Goal: Complete application form: Complete application form

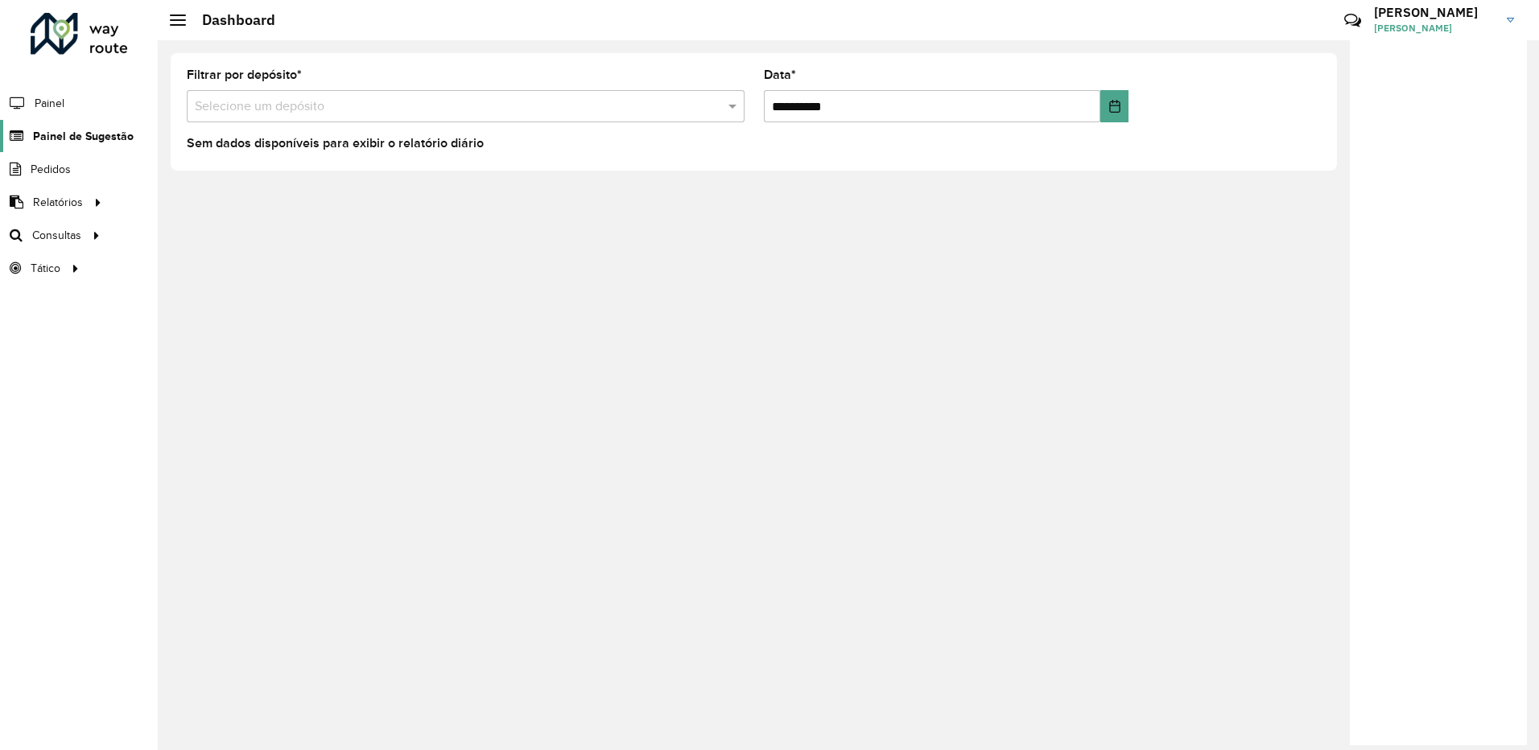
click at [80, 134] on span "Painel de Sugestão" at bounding box center [83, 136] width 101 height 17
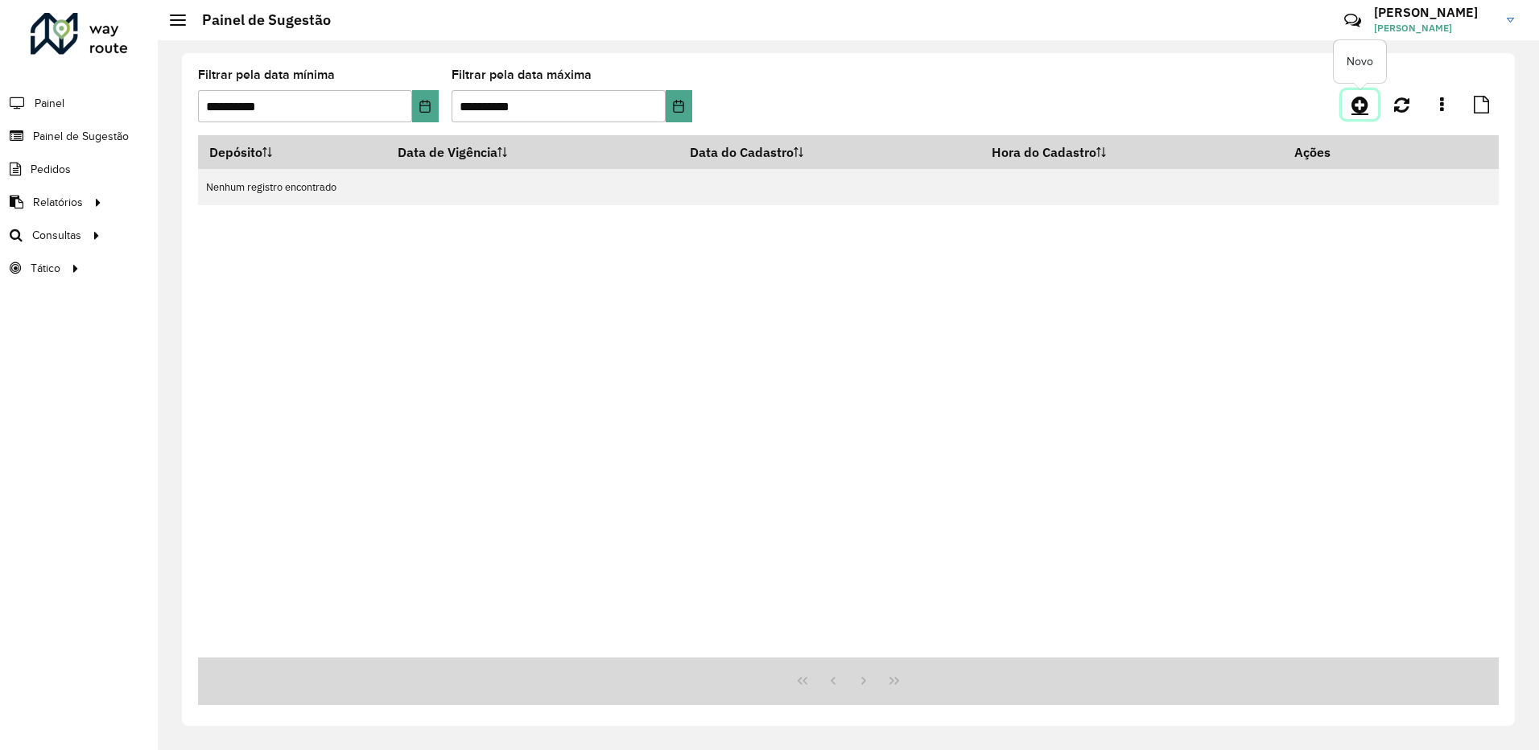
click at [1364, 109] on icon at bounding box center [1360, 104] width 17 height 19
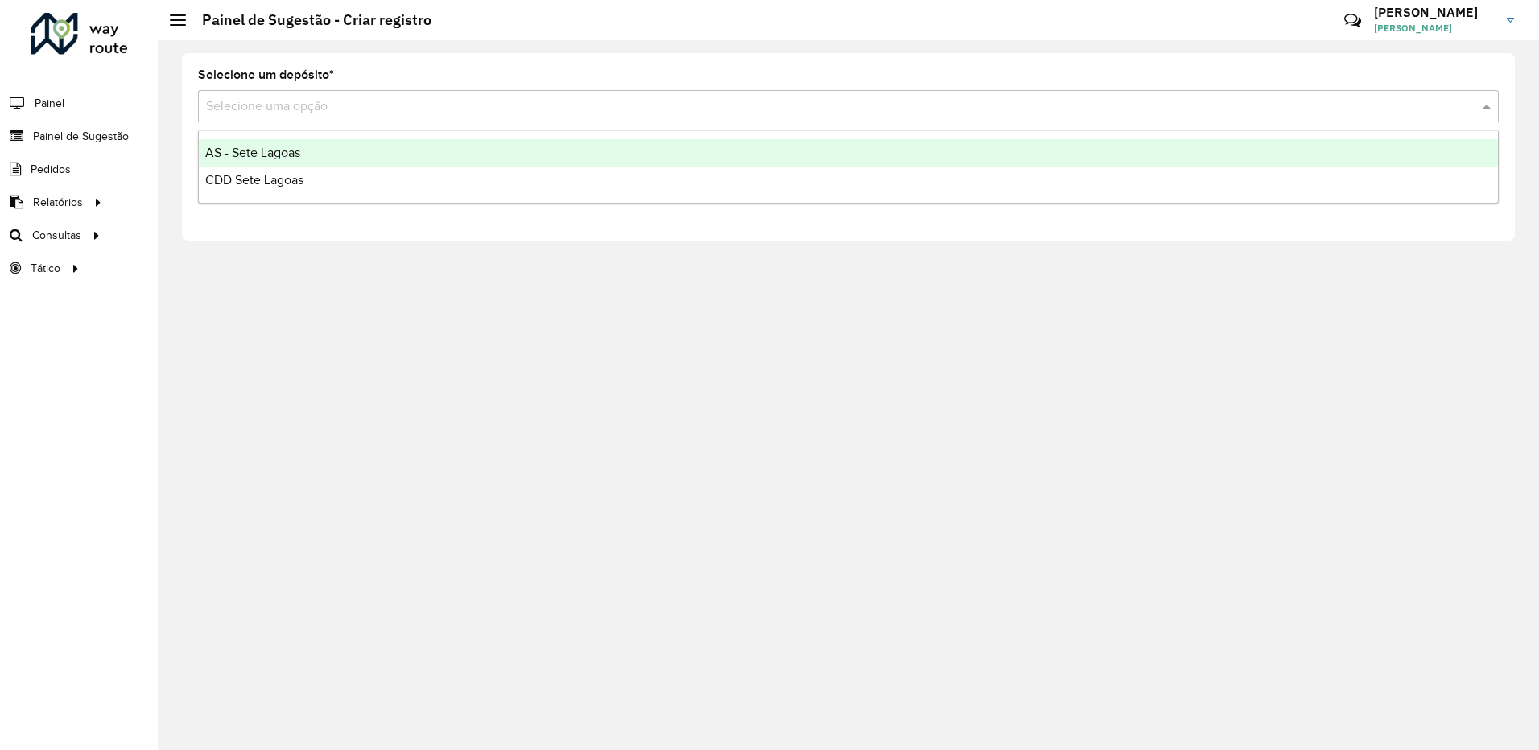
click at [388, 105] on input "text" at bounding box center [832, 106] width 1253 height 19
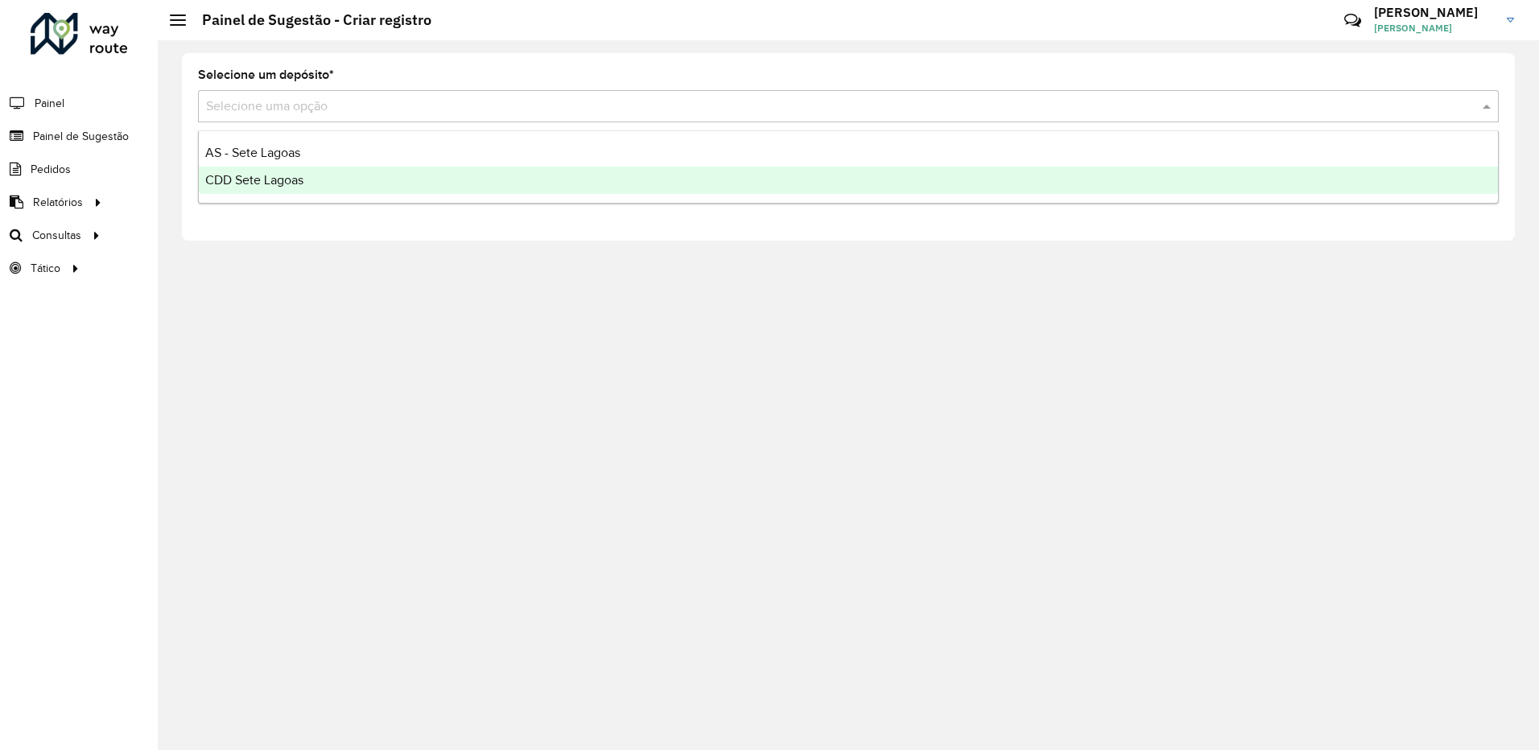
drag, startPoint x: 329, startPoint y: 169, endPoint x: 304, endPoint y: 178, distance: 26.5
click at [328, 169] on div "CDD Sete Lagoas" at bounding box center [848, 180] width 1299 height 27
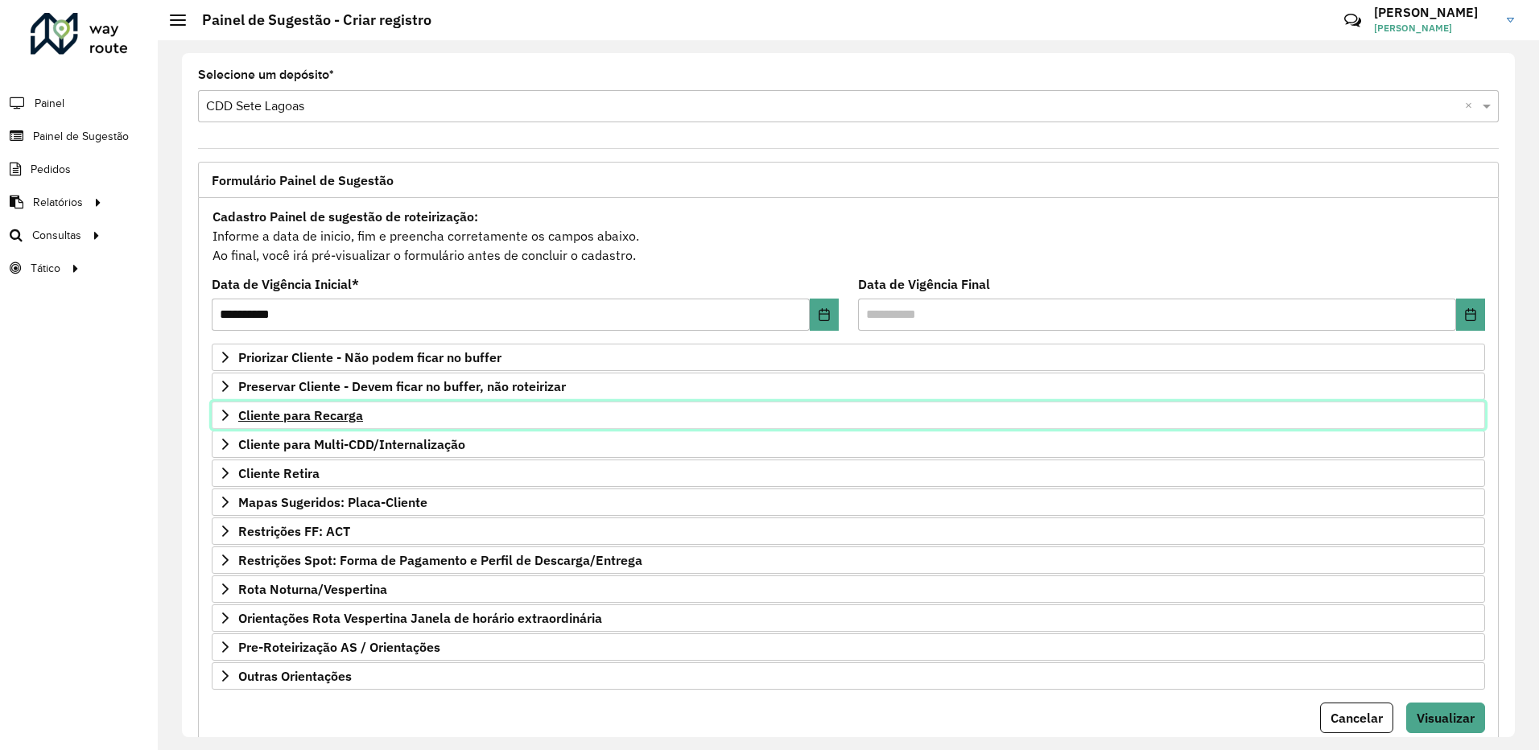
click at [220, 407] on link "Cliente para Recarga" at bounding box center [848, 415] width 1273 height 27
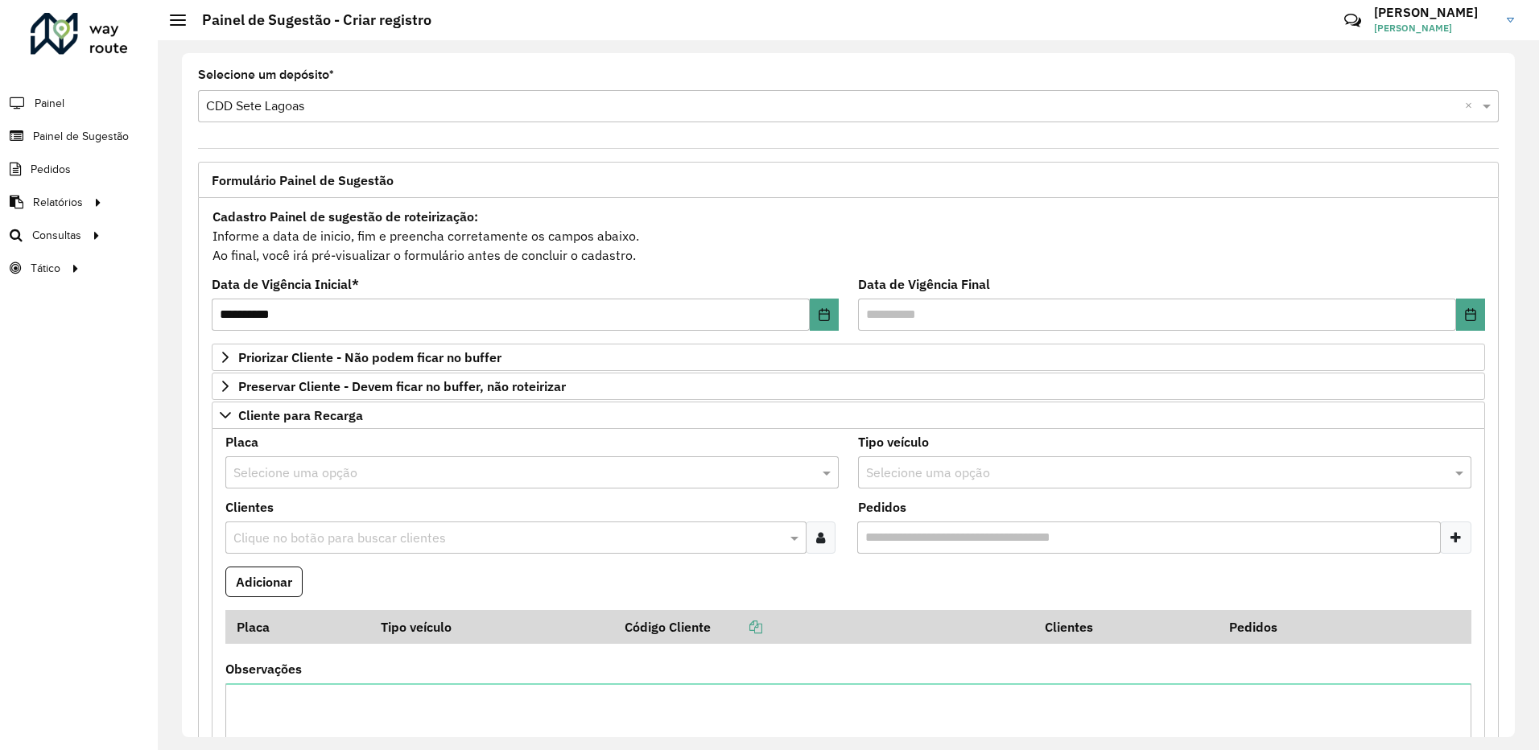
click at [291, 468] on input "text" at bounding box center [515, 473] width 565 height 19
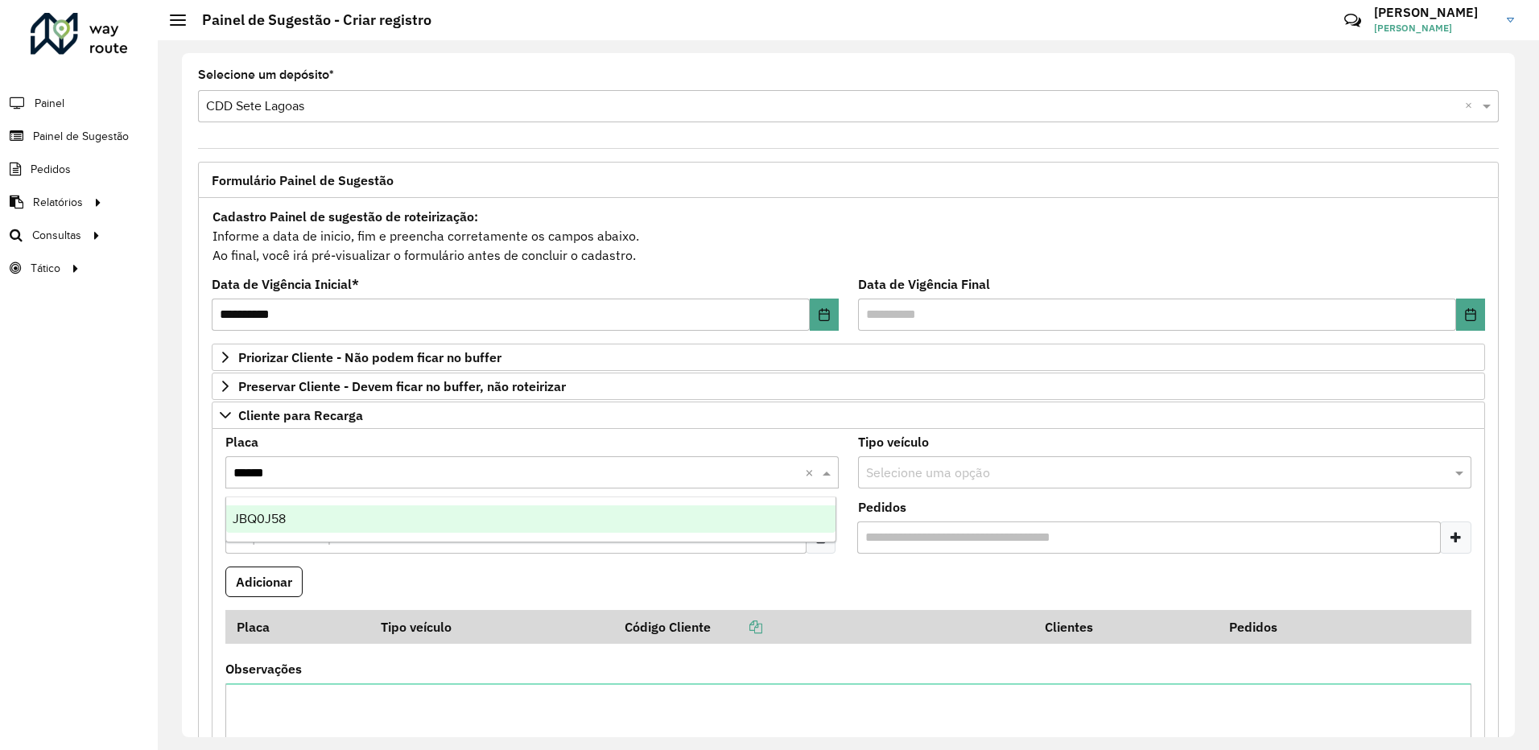
type input "*******"
click at [295, 522] on div "JBQ0J58" at bounding box center [530, 519] width 609 height 27
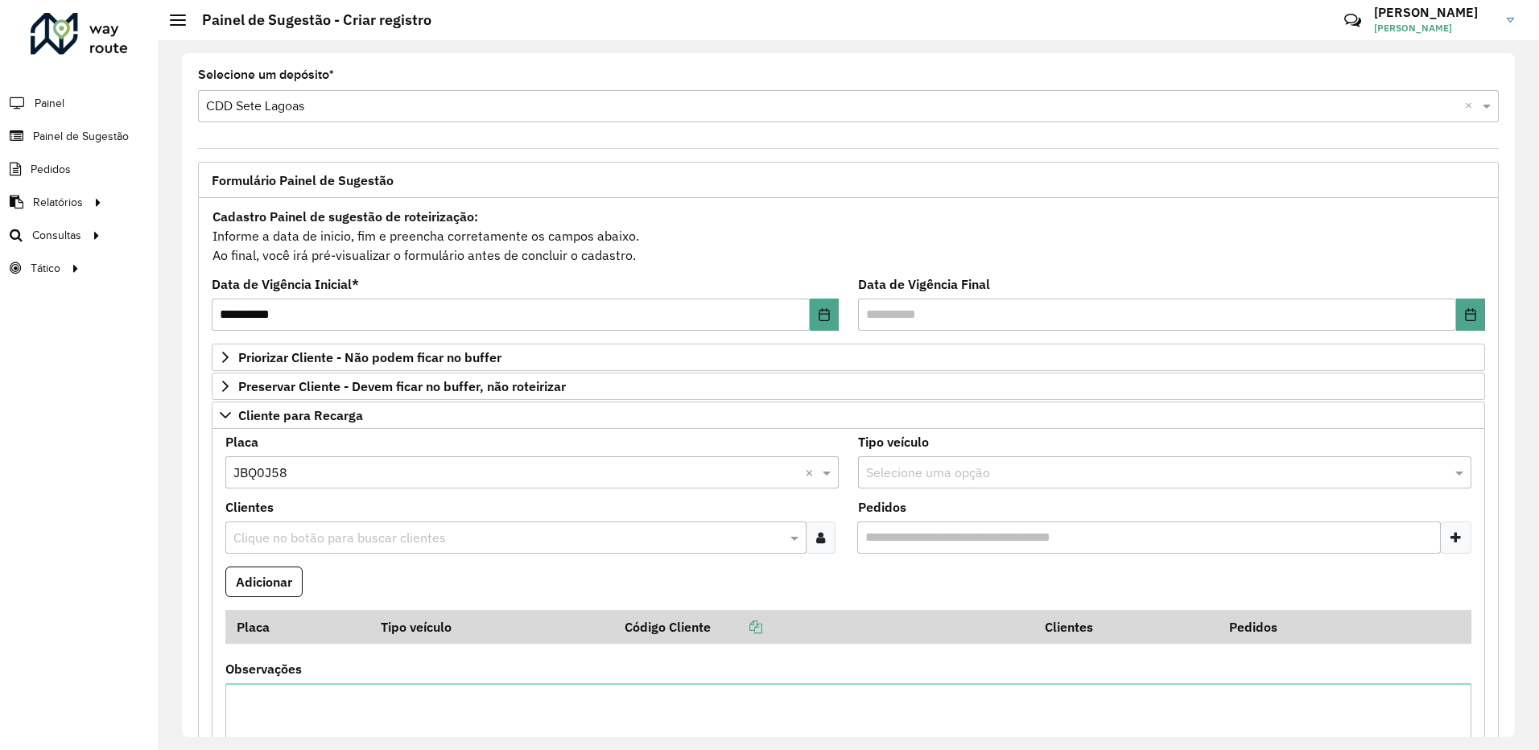
click at [319, 539] on input "text" at bounding box center [507, 538] width 557 height 19
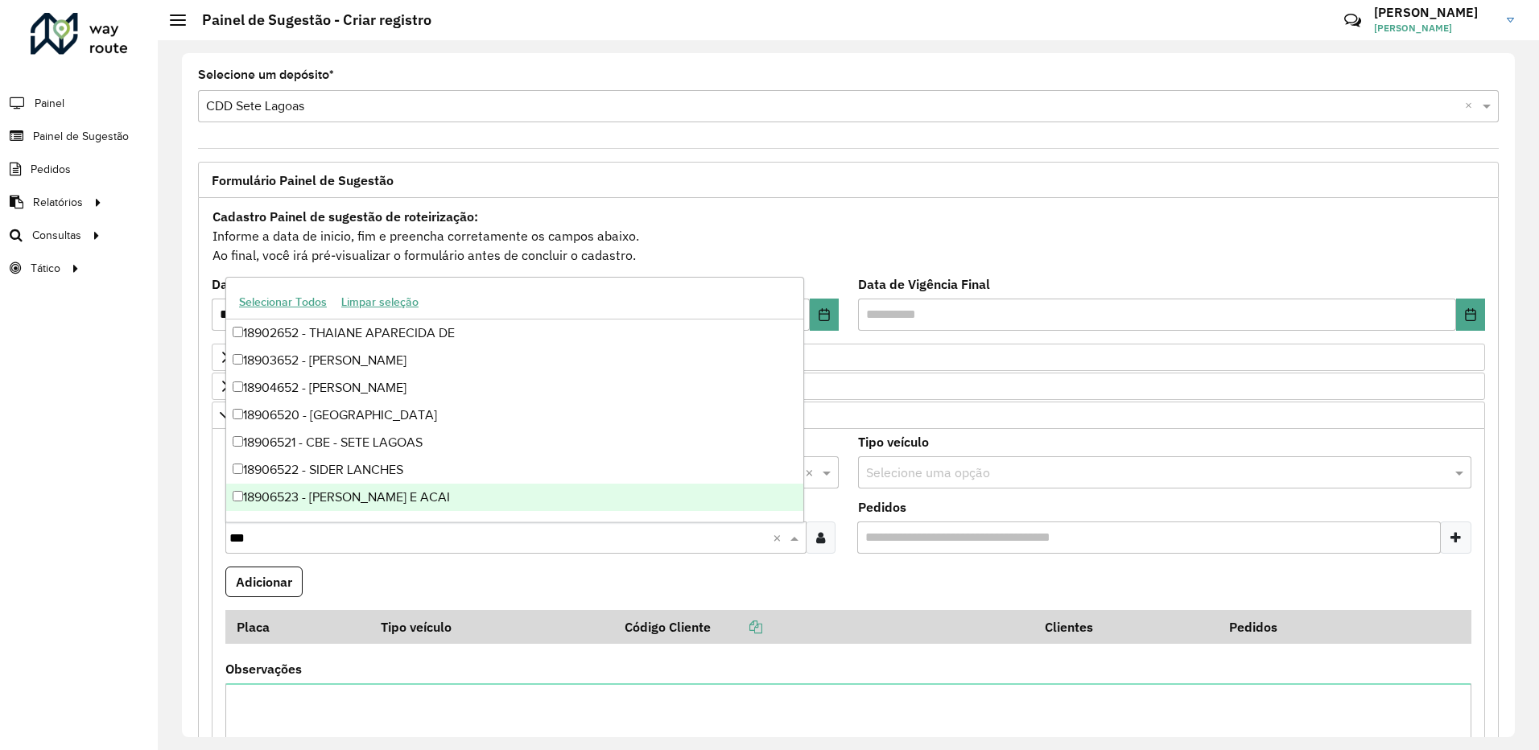
type input "****"
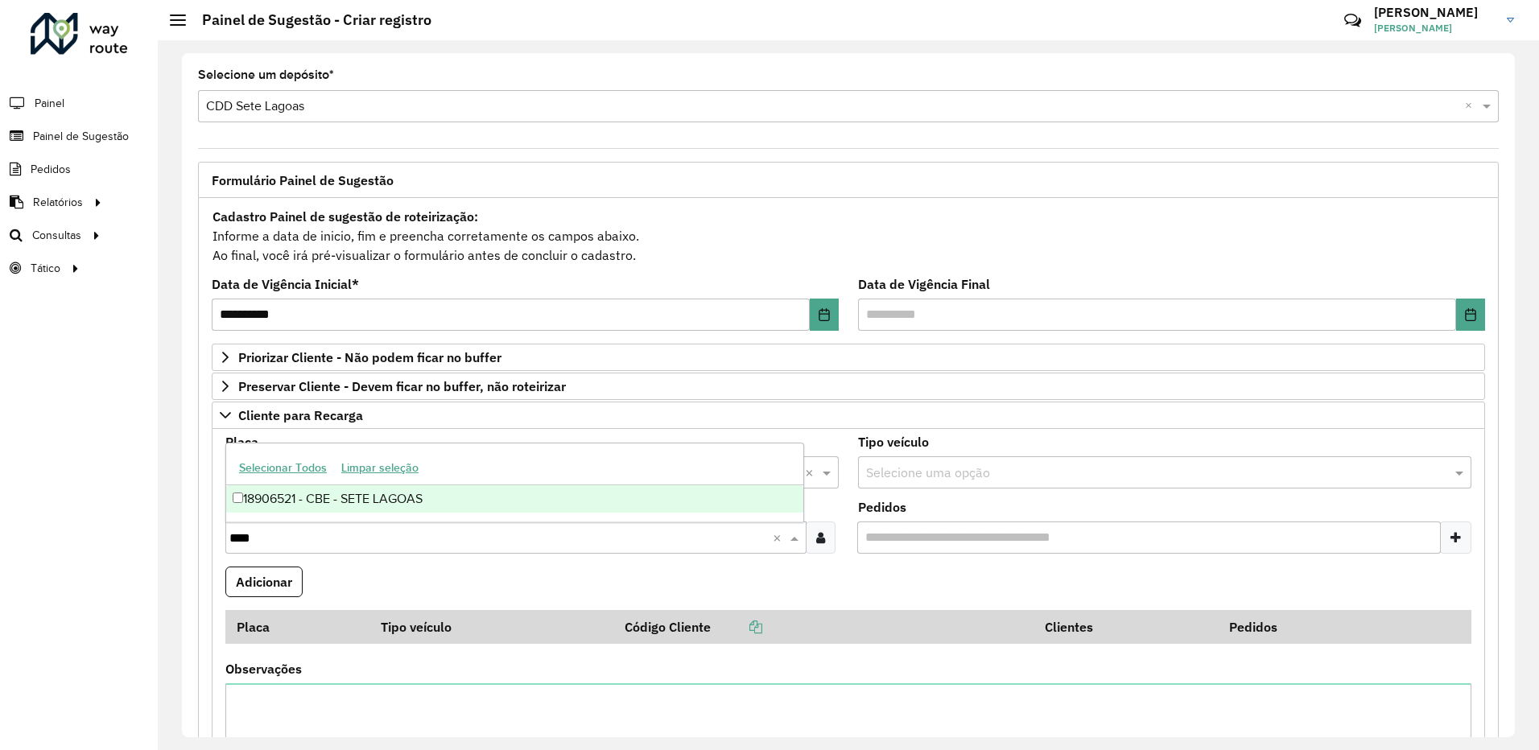
click at [371, 488] on div "18906521 - CBE - SETE LAGOAS" at bounding box center [514, 498] width 577 height 27
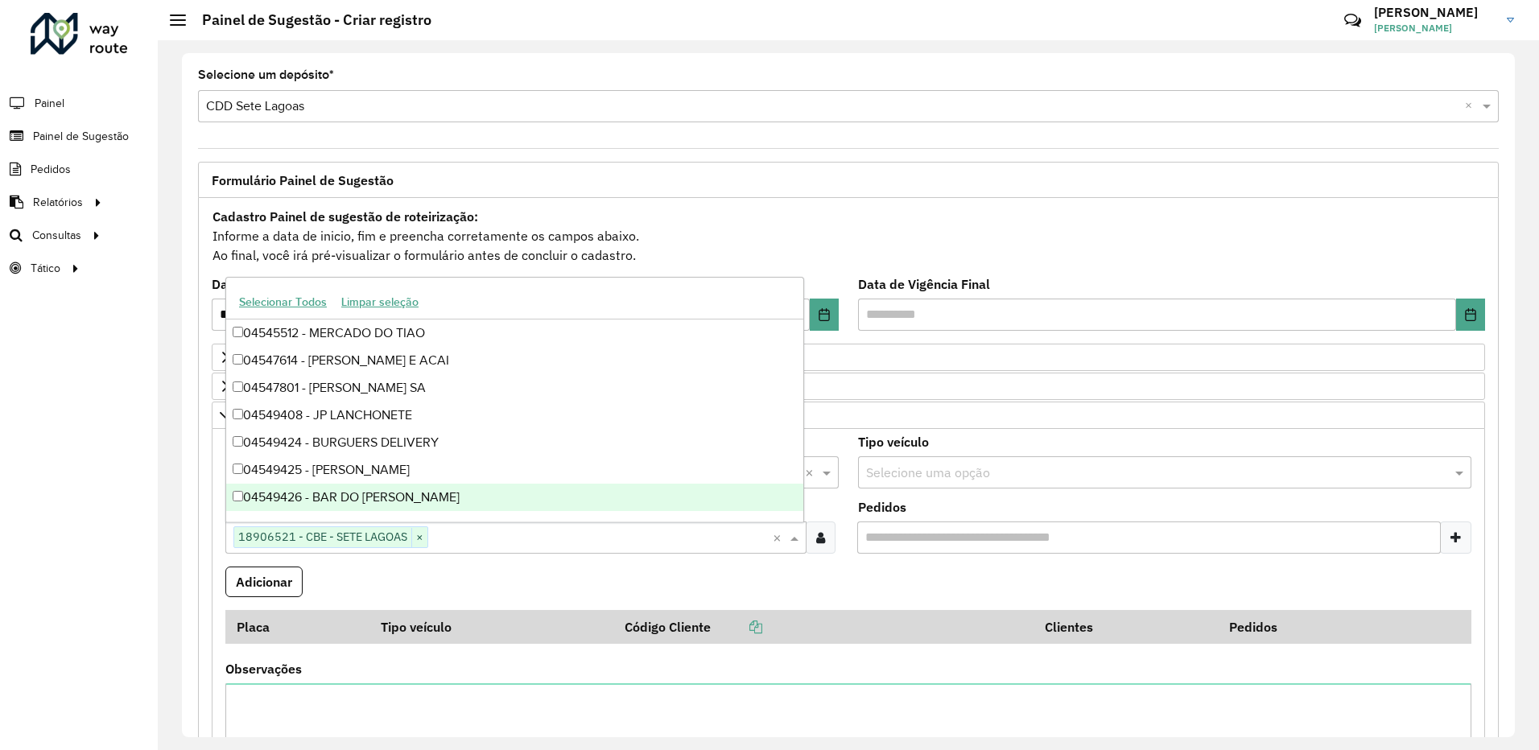
click at [822, 572] on formly-field "Adicionar" at bounding box center [848, 588] width 1265 height 43
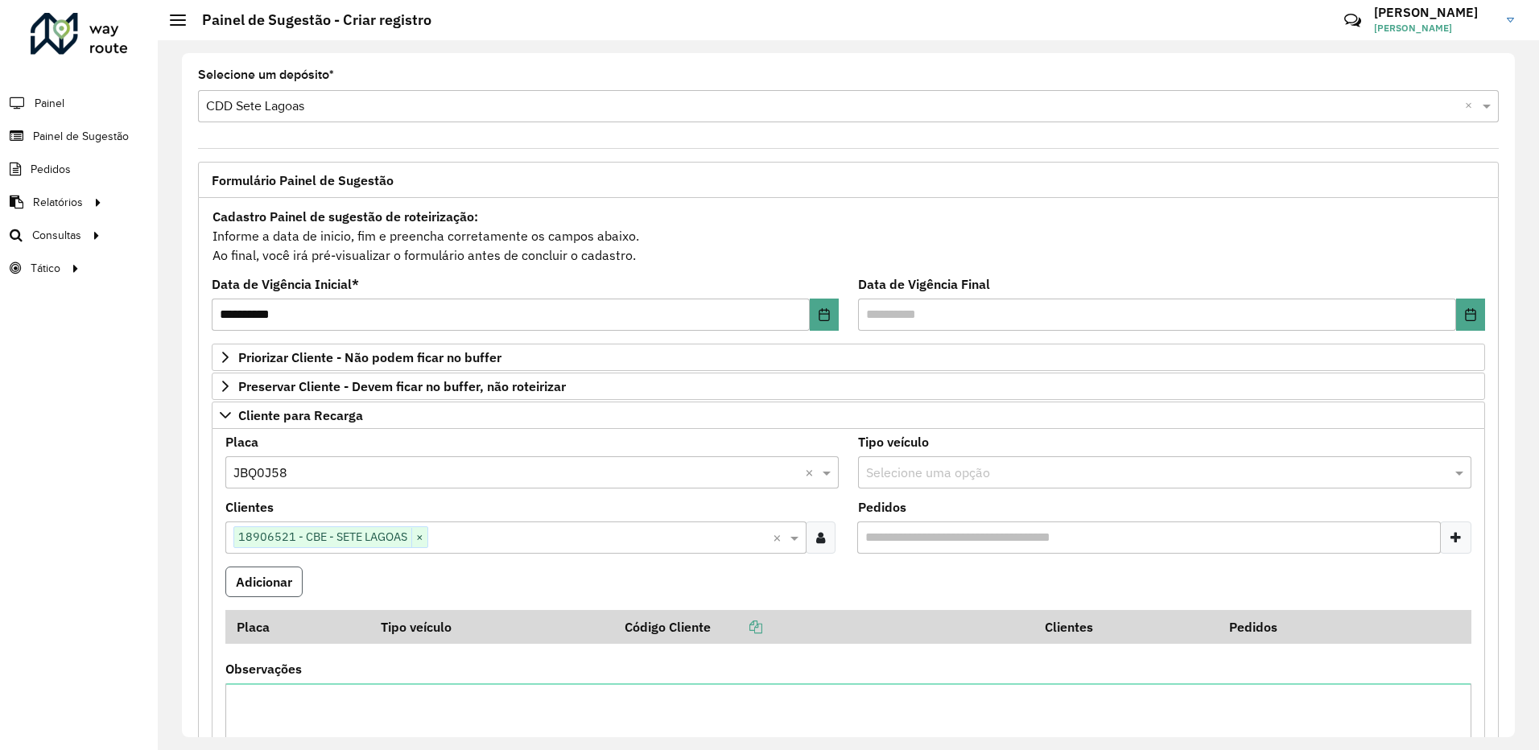
click at [269, 578] on button "Adicionar" at bounding box center [263, 582] width 77 height 31
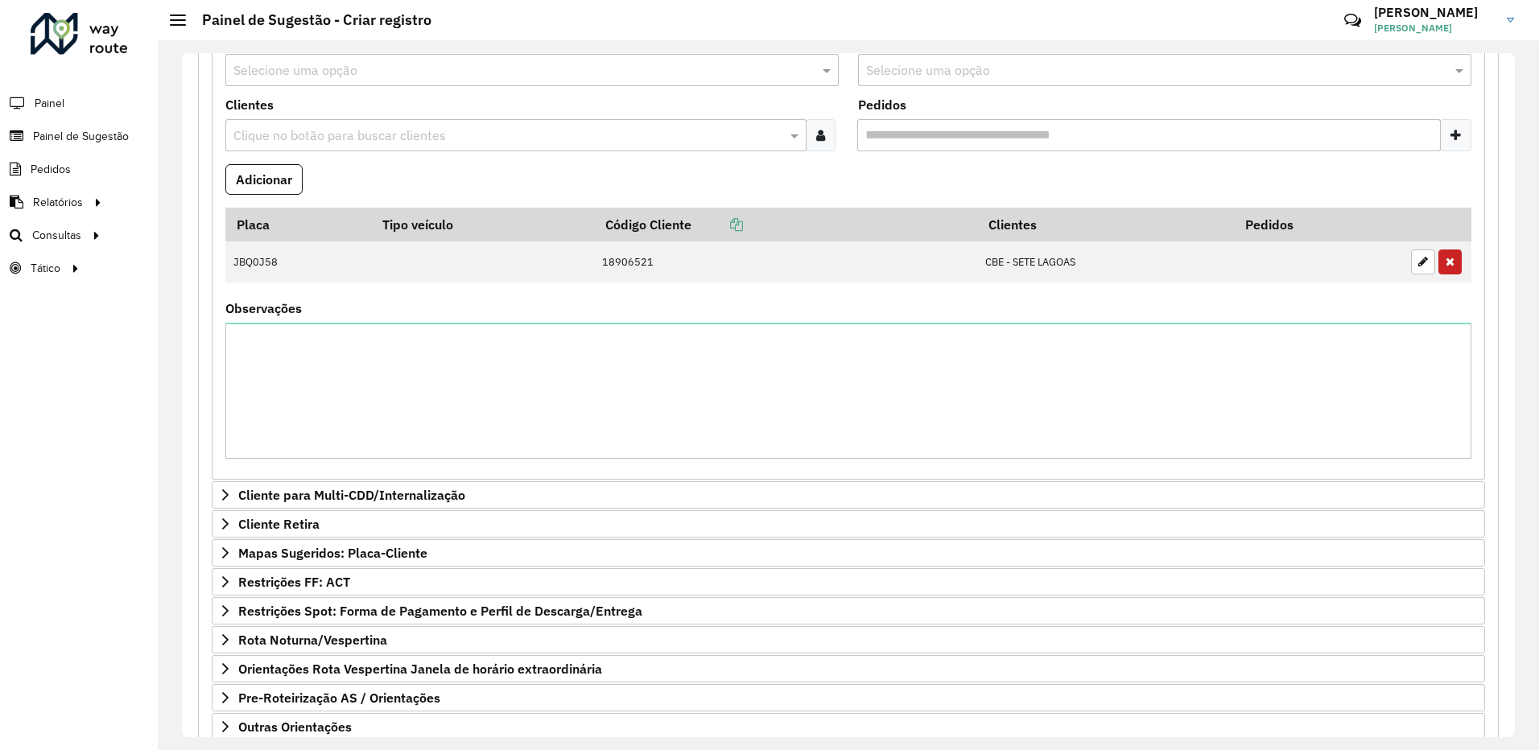
scroll to position [506, 0]
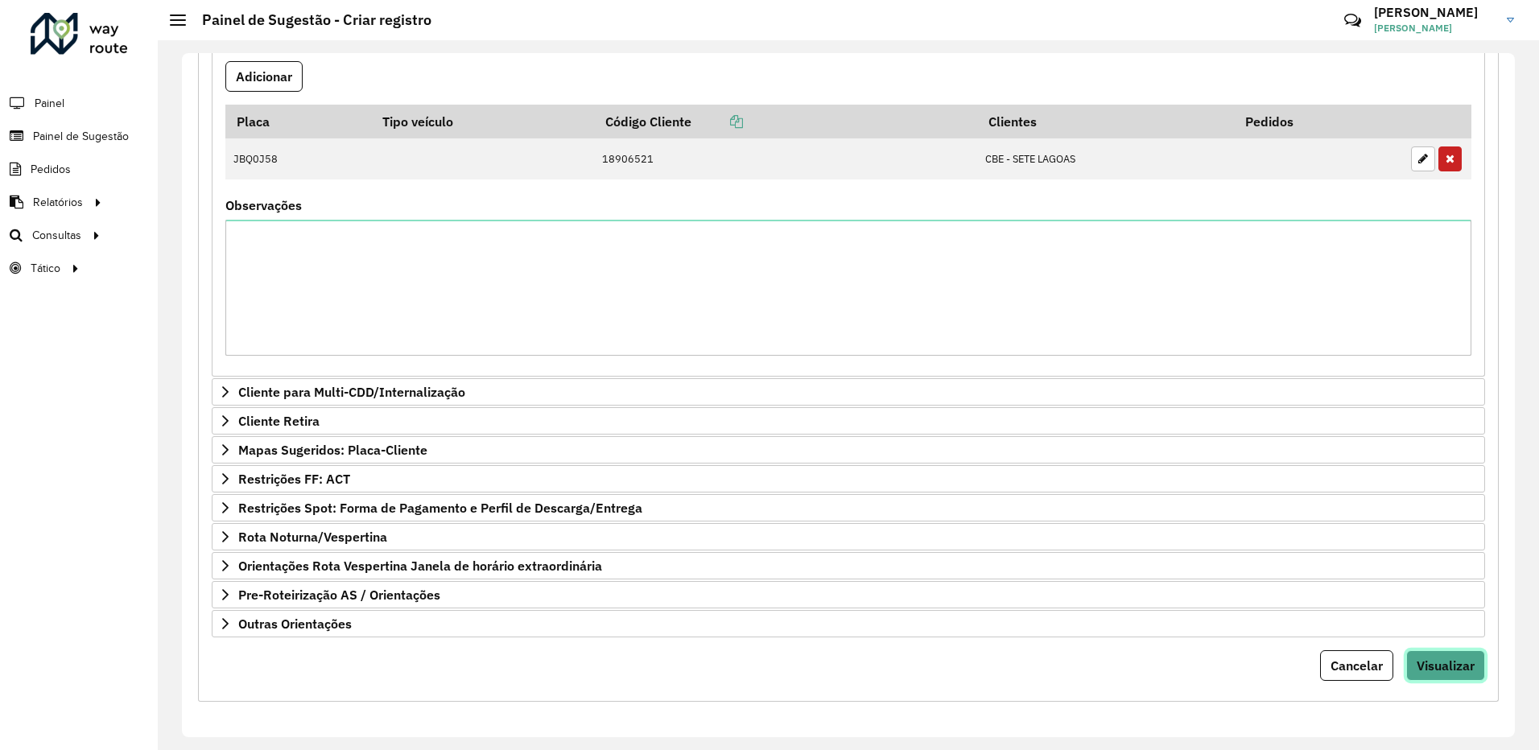
click at [1417, 665] on span "Visualizar" at bounding box center [1446, 666] width 58 height 16
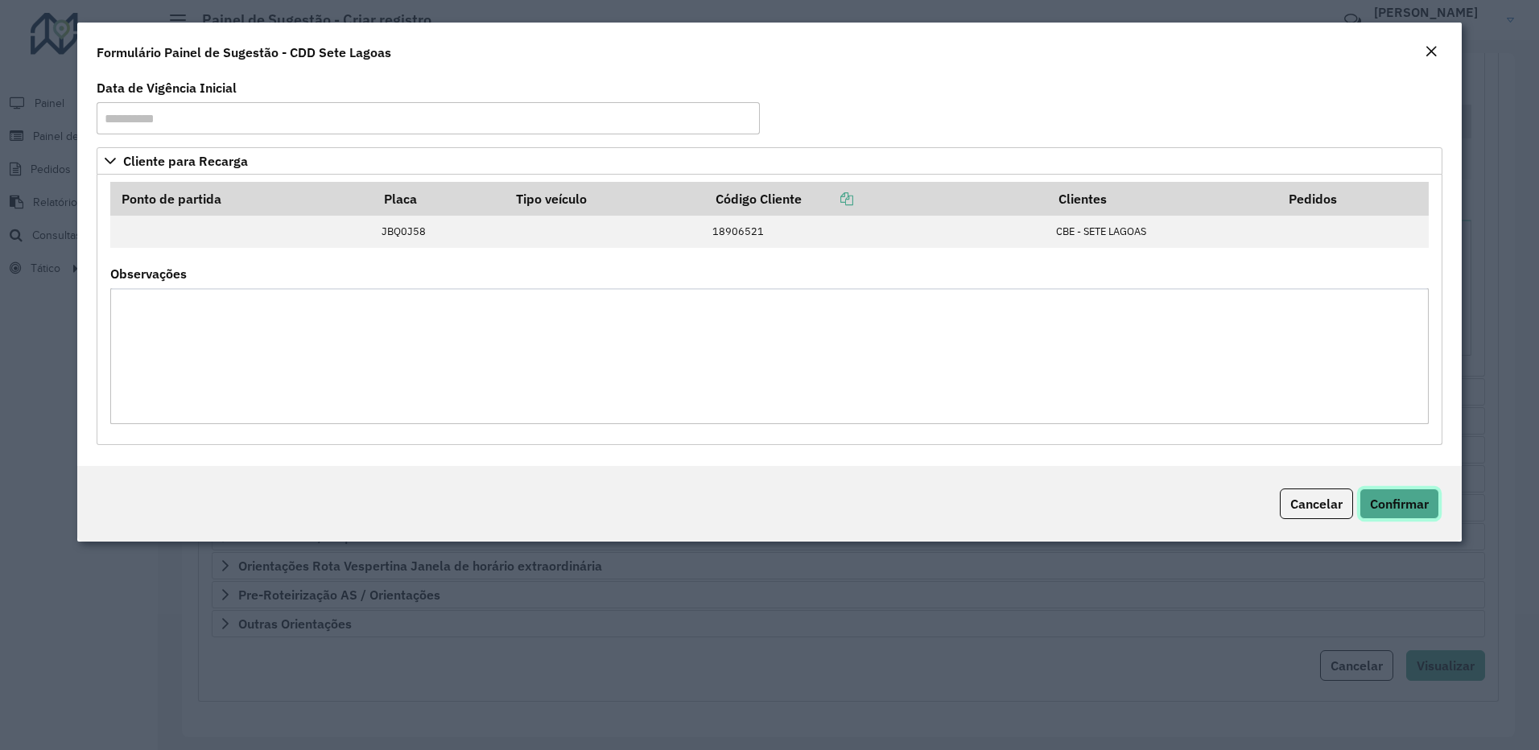
click at [1377, 515] on button "Confirmar" at bounding box center [1400, 504] width 80 height 31
